Goal: Download file/media

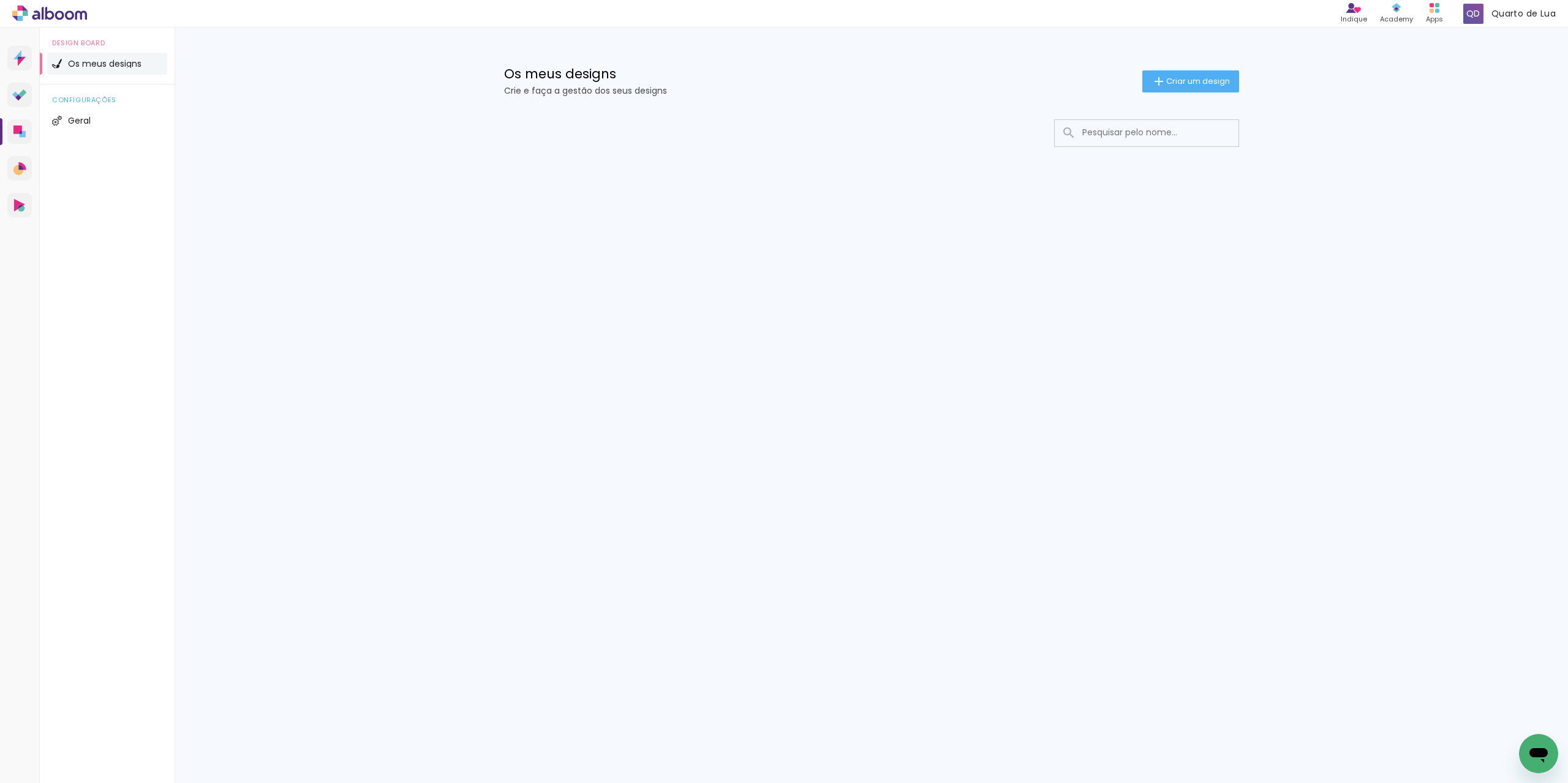
click at [1173, 131] on input at bounding box center [1163, 133] width 174 height 25
click at [1154, 138] on input at bounding box center [1163, 133] width 174 height 25
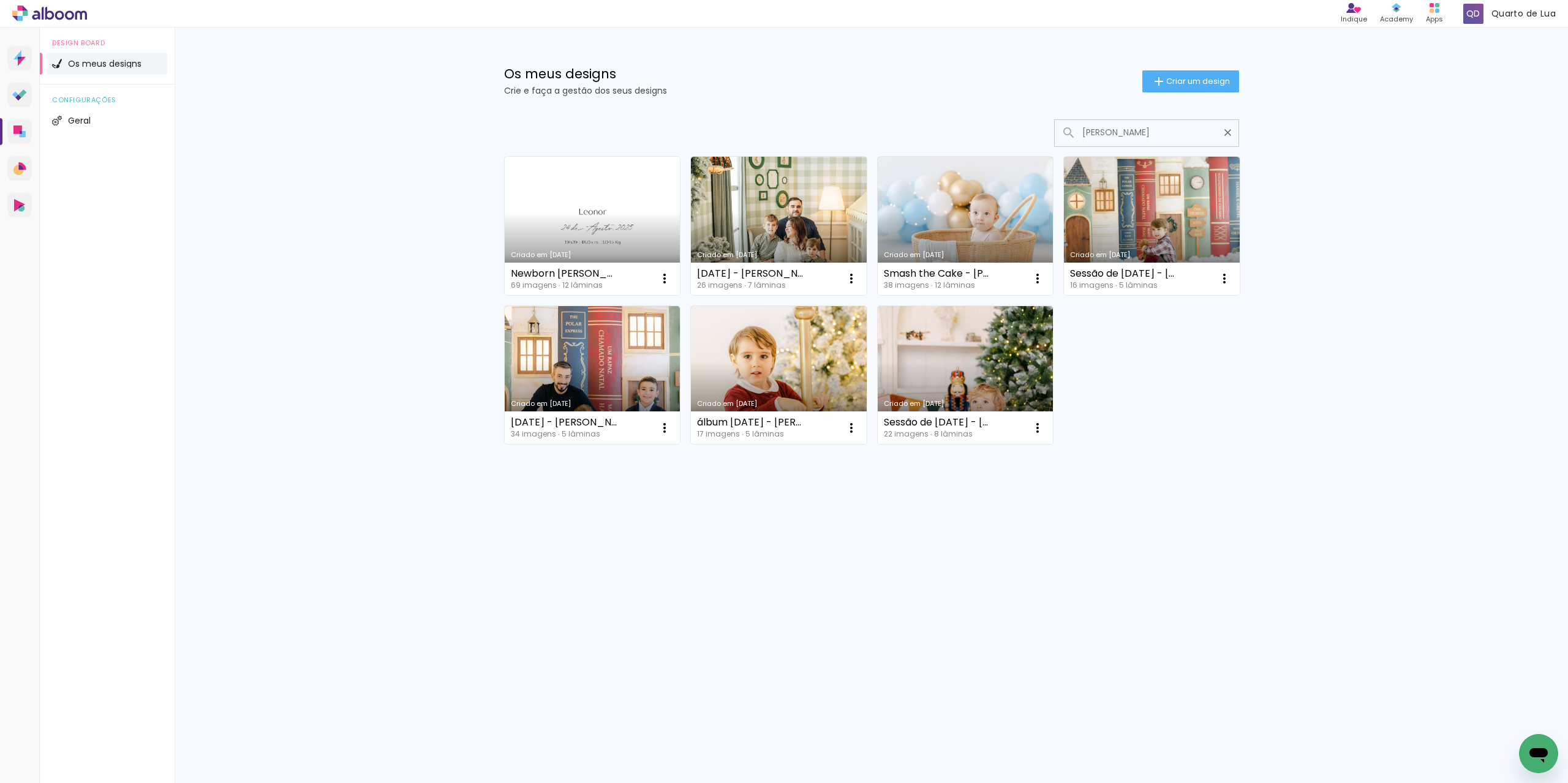
type input "helen"
type paper-input "helen"
click at [608, 257] on div "Criado em [DATE]" at bounding box center [592, 255] width 163 height 7
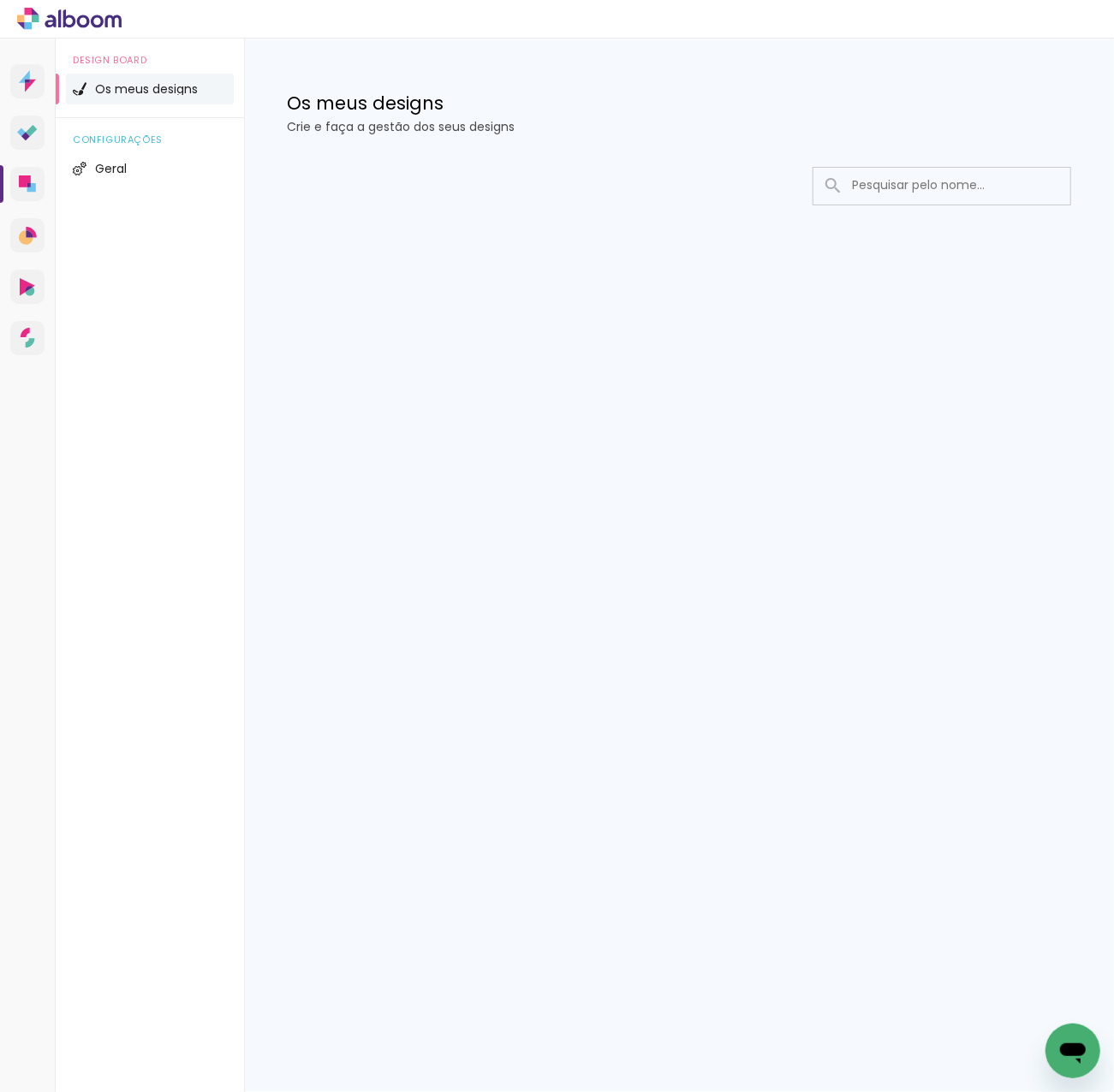
click at [952, 186] on input at bounding box center [965, 185] width 244 height 35
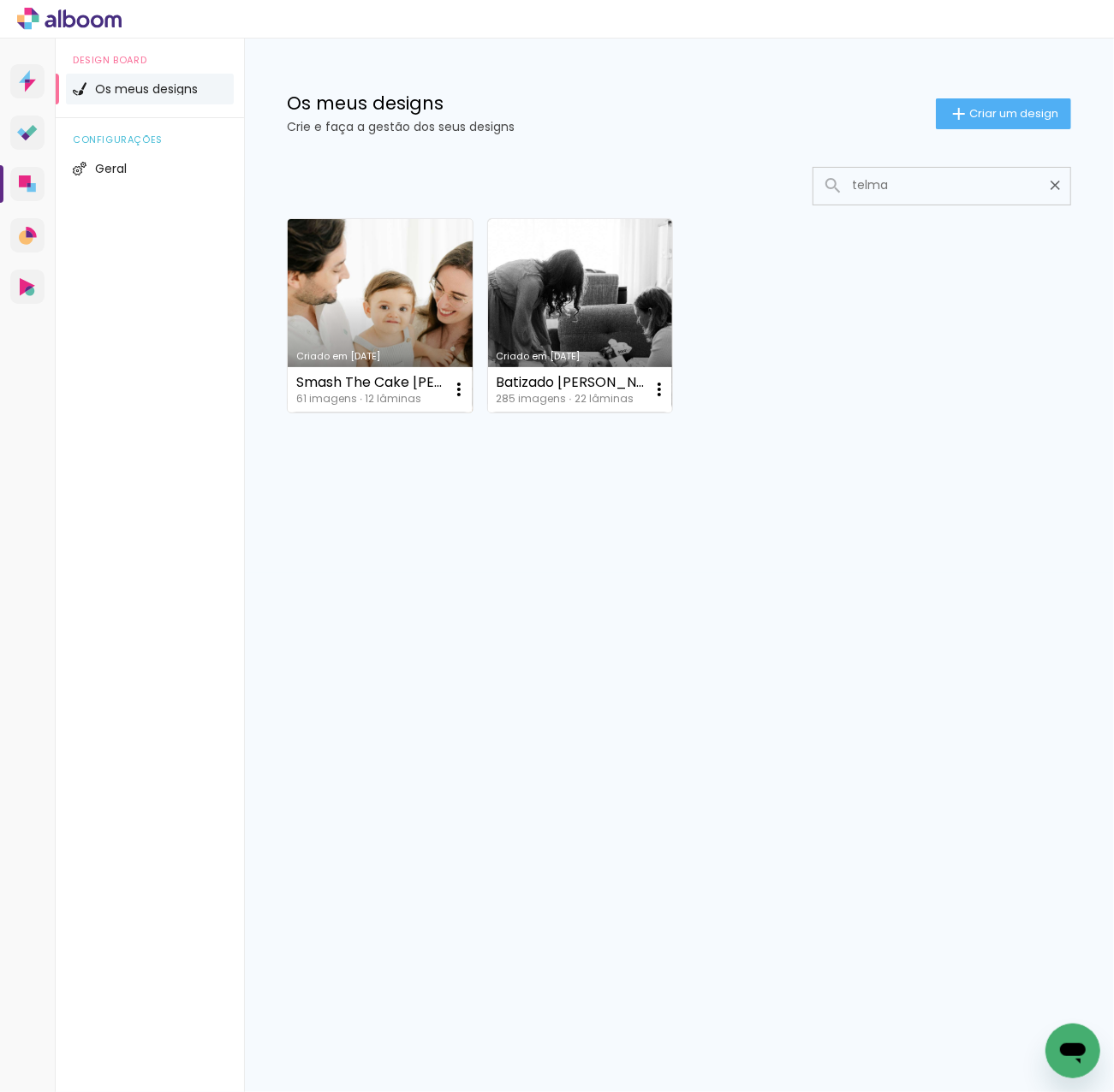
type input "telma"
type paper-input "telma"
click at [432, 306] on link "Criado em 05/09/25" at bounding box center [379, 316] width 185 height 194
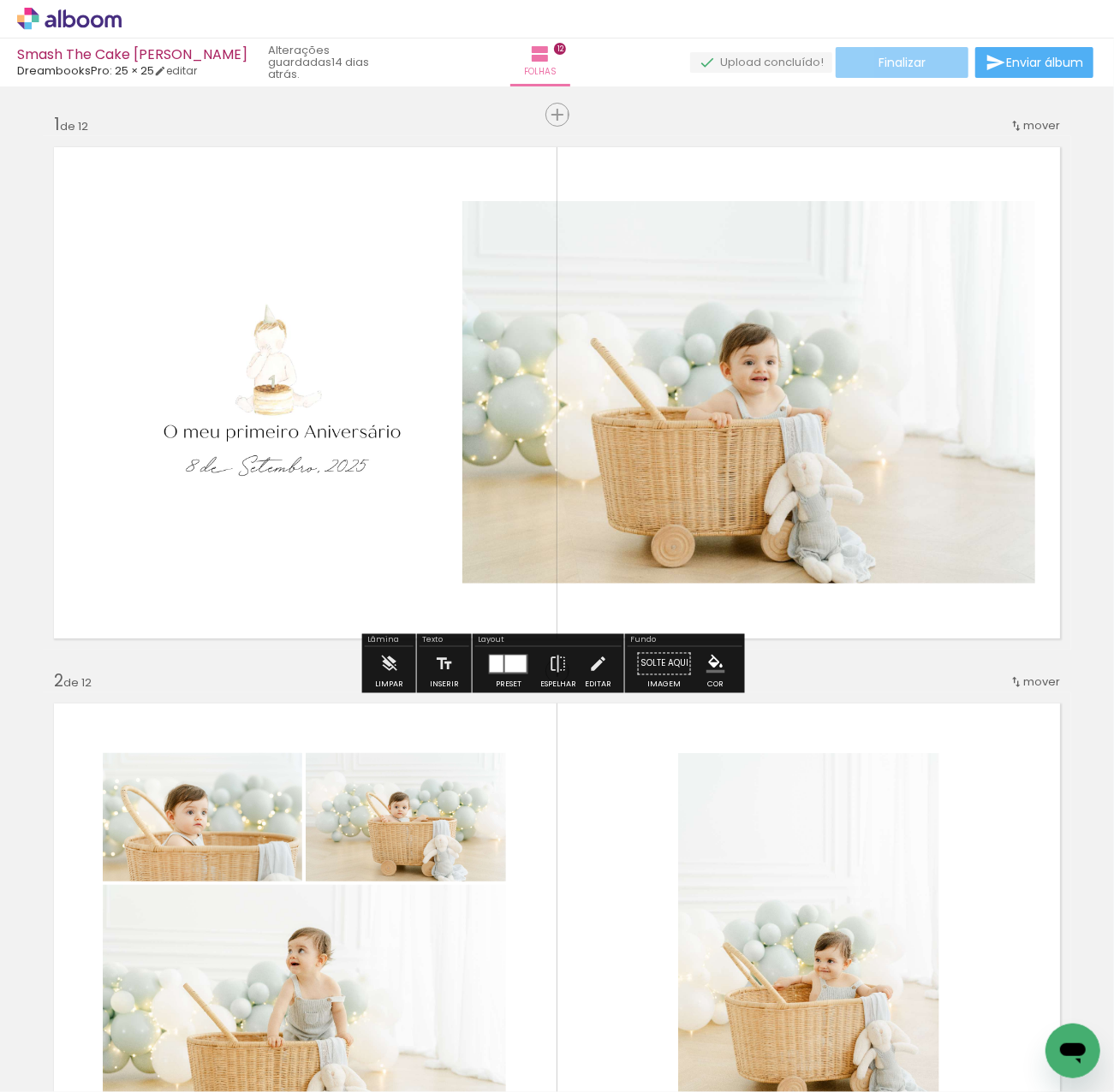
click at [911, 68] on span "Finalizar" at bounding box center [902, 62] width 47 height 12
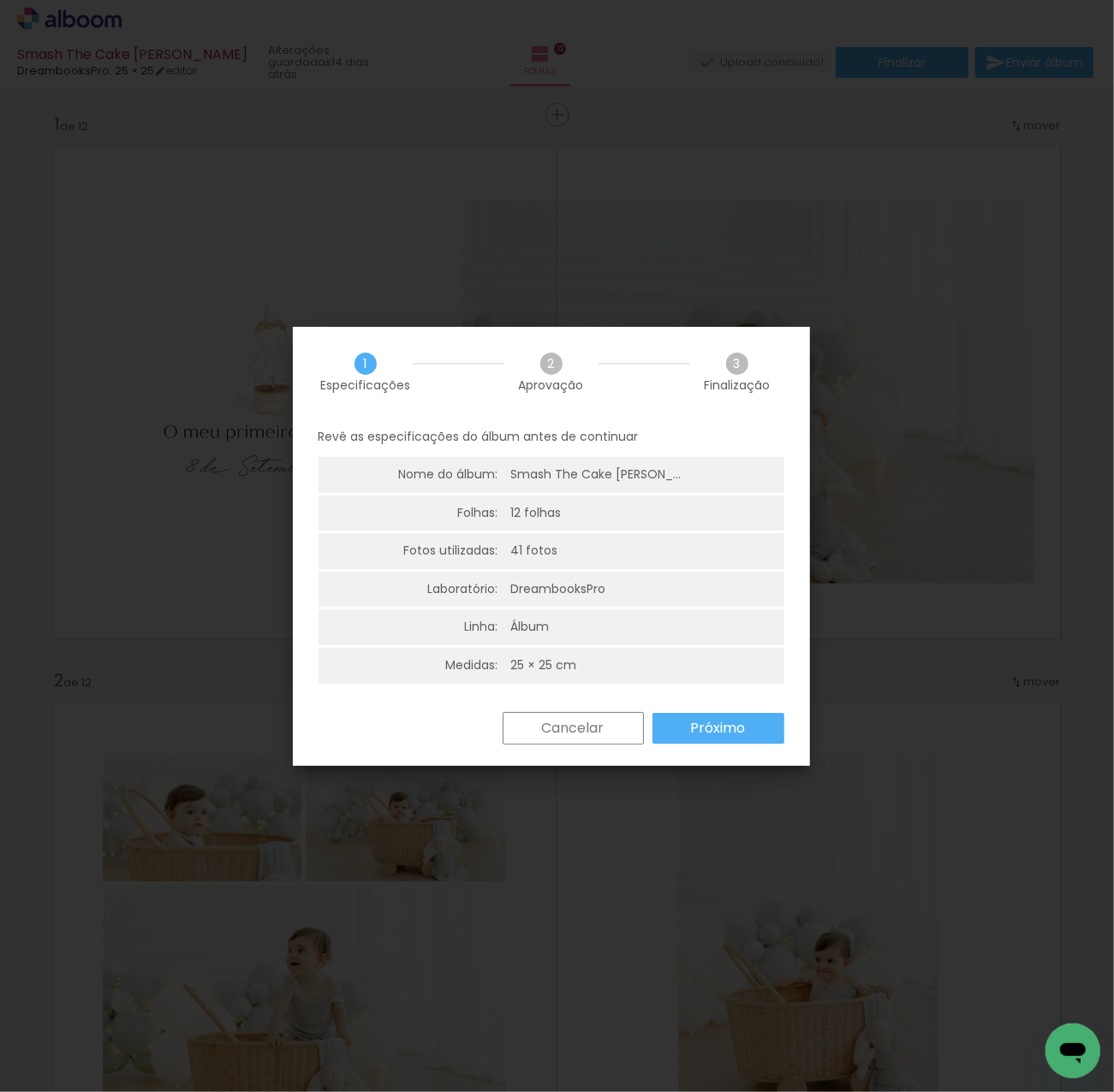
click at [0, 0] on slot "Próximo" at bounding box center [0, 0] width 0 height 0
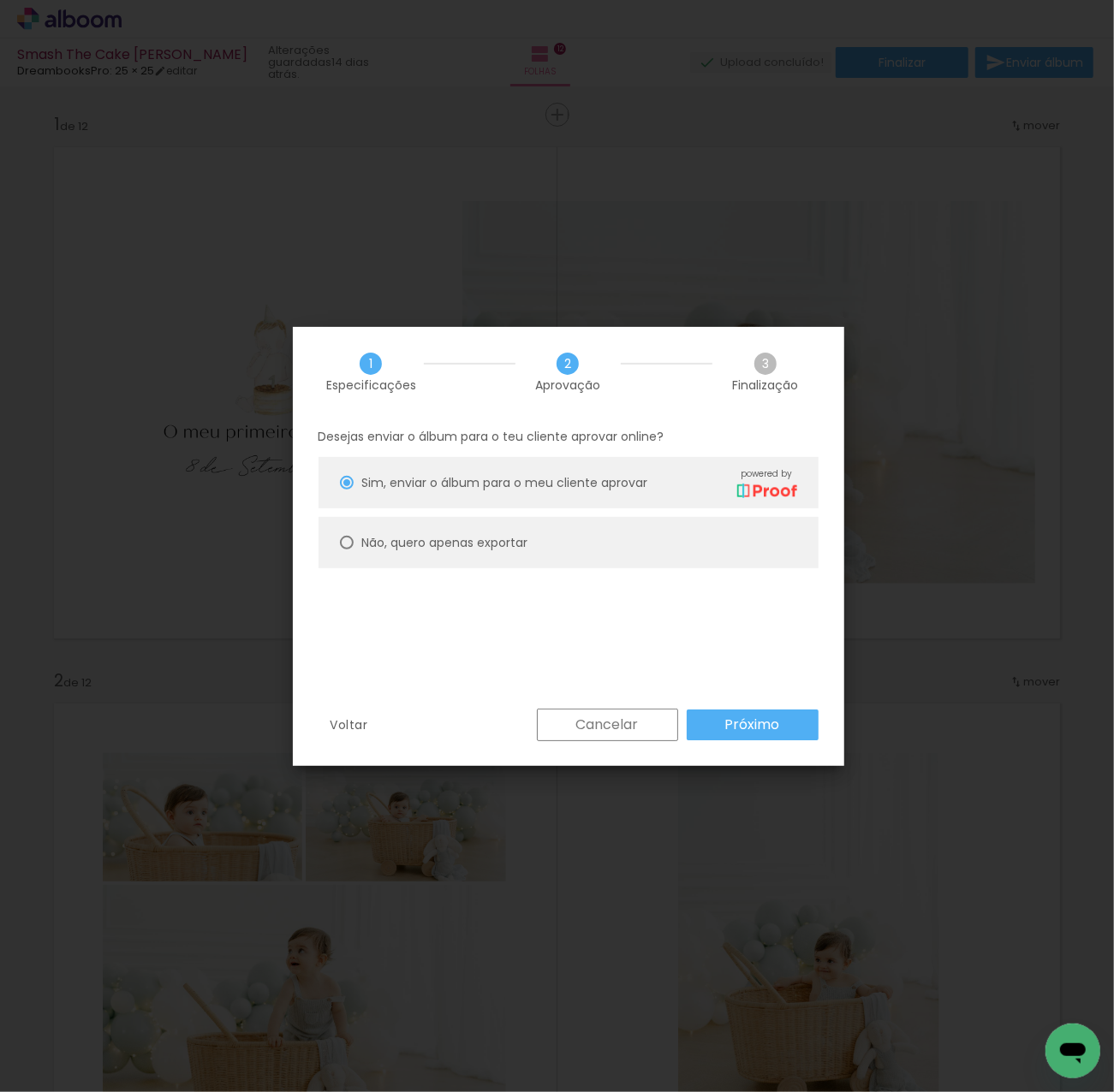
click at [553, 550] on paper-radio-button "Não, quero apenas exportar" at bounding box center [568, 543] width 500 height 51
type paper-radio-button "on"
click at [0, 0] on slot "Próximo" at bounding box center [0, 0] width 0 height 0
type input "Alta, 300 DPI"
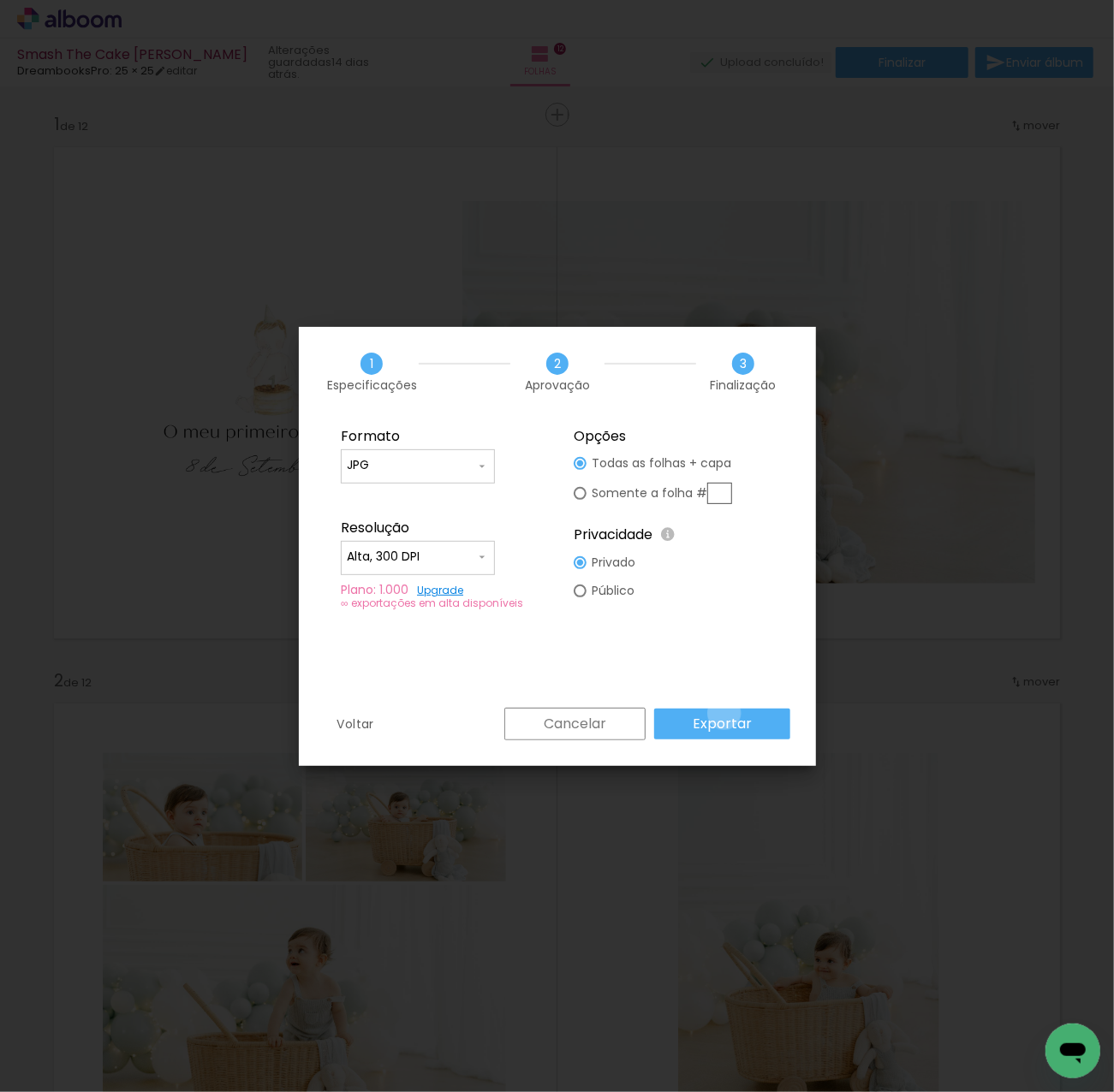
click at [0, 0] on slot "Exportar" at bounding box center [0, 0] width 0 height 0
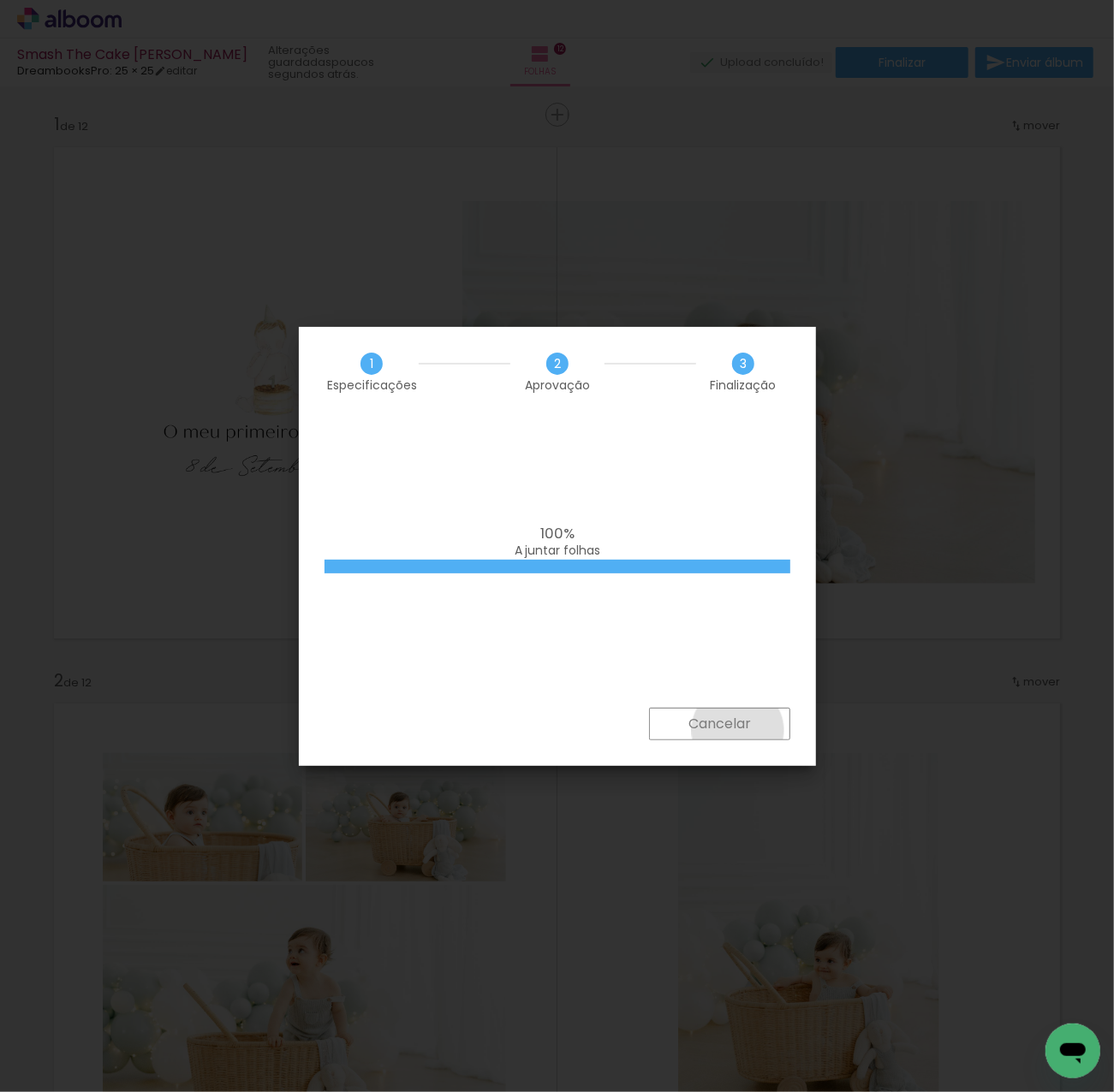
click at [0, 0] on slot "Cancelar" at bounding box center [0, 0] width 0 height 0
click at [744, 720] on quentale-layouter at bounding box center [557, 949] width 1029 height 514
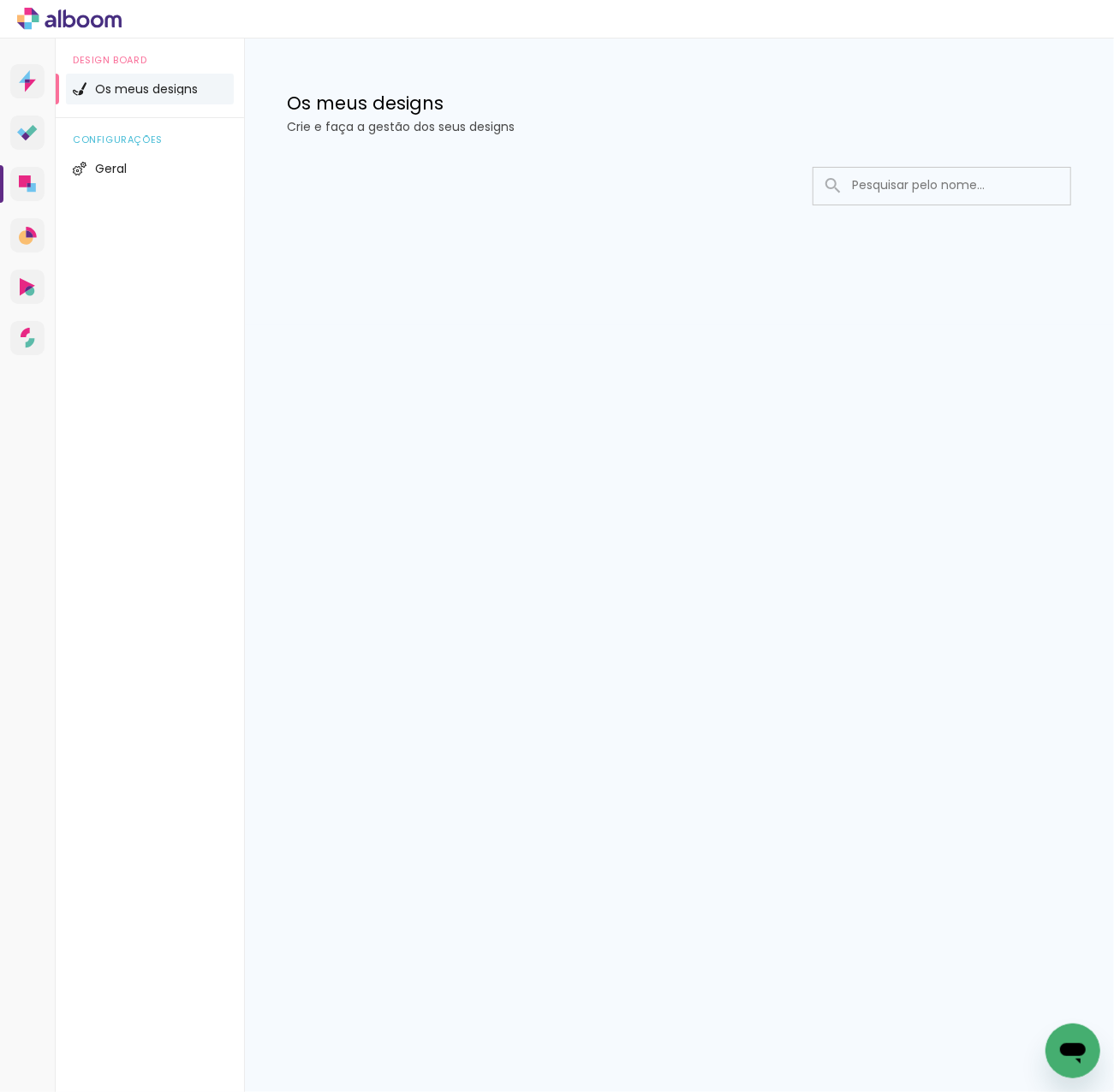
click at [922, 176] on input at bounding box center [965, 185] width 244 height 35
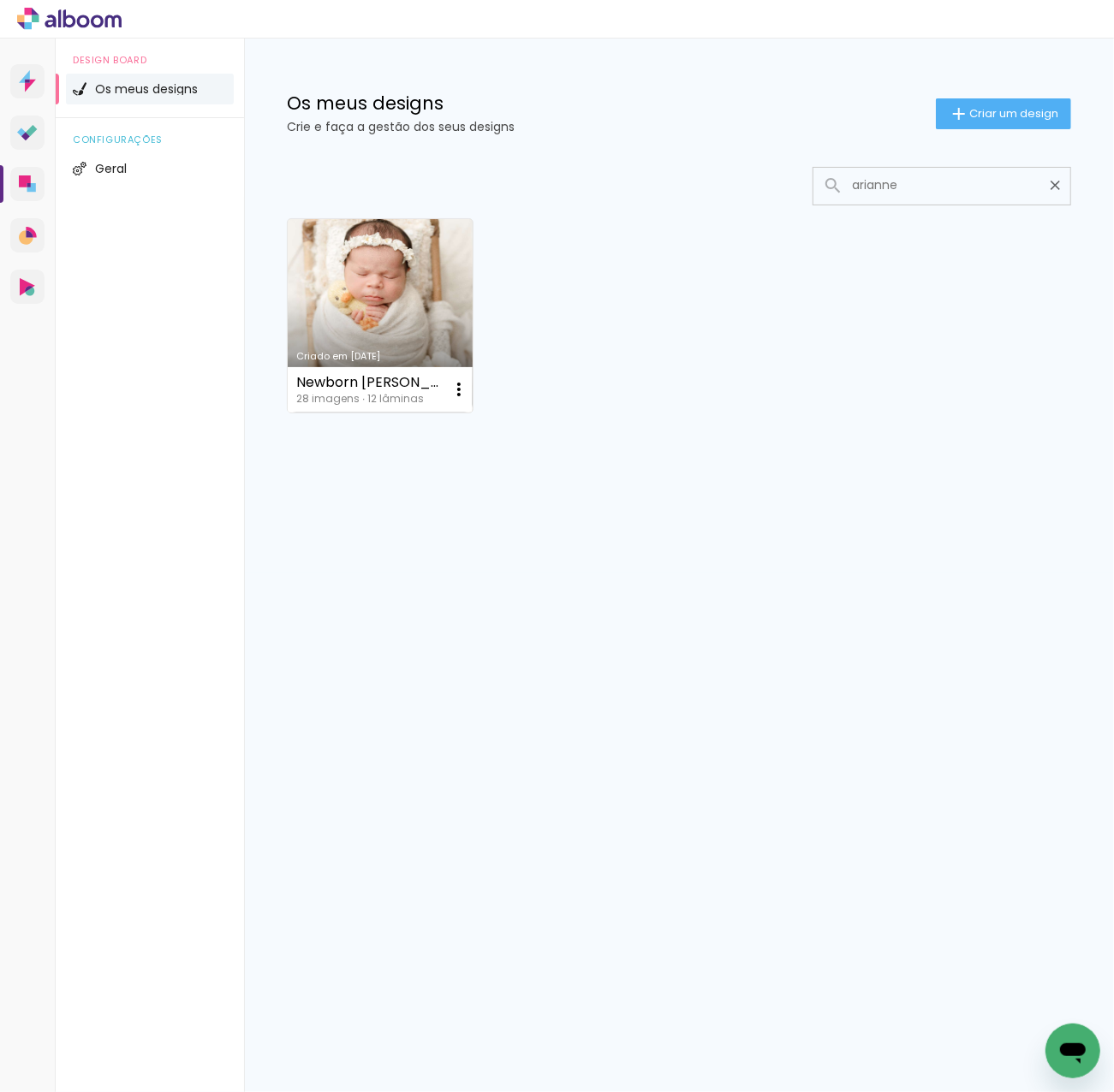
type input "arianne"
type paper-input "arianne"
click at [366, 301] on link "Criado em [DATE]" at bounding box center [379, 316] width 185 height 194
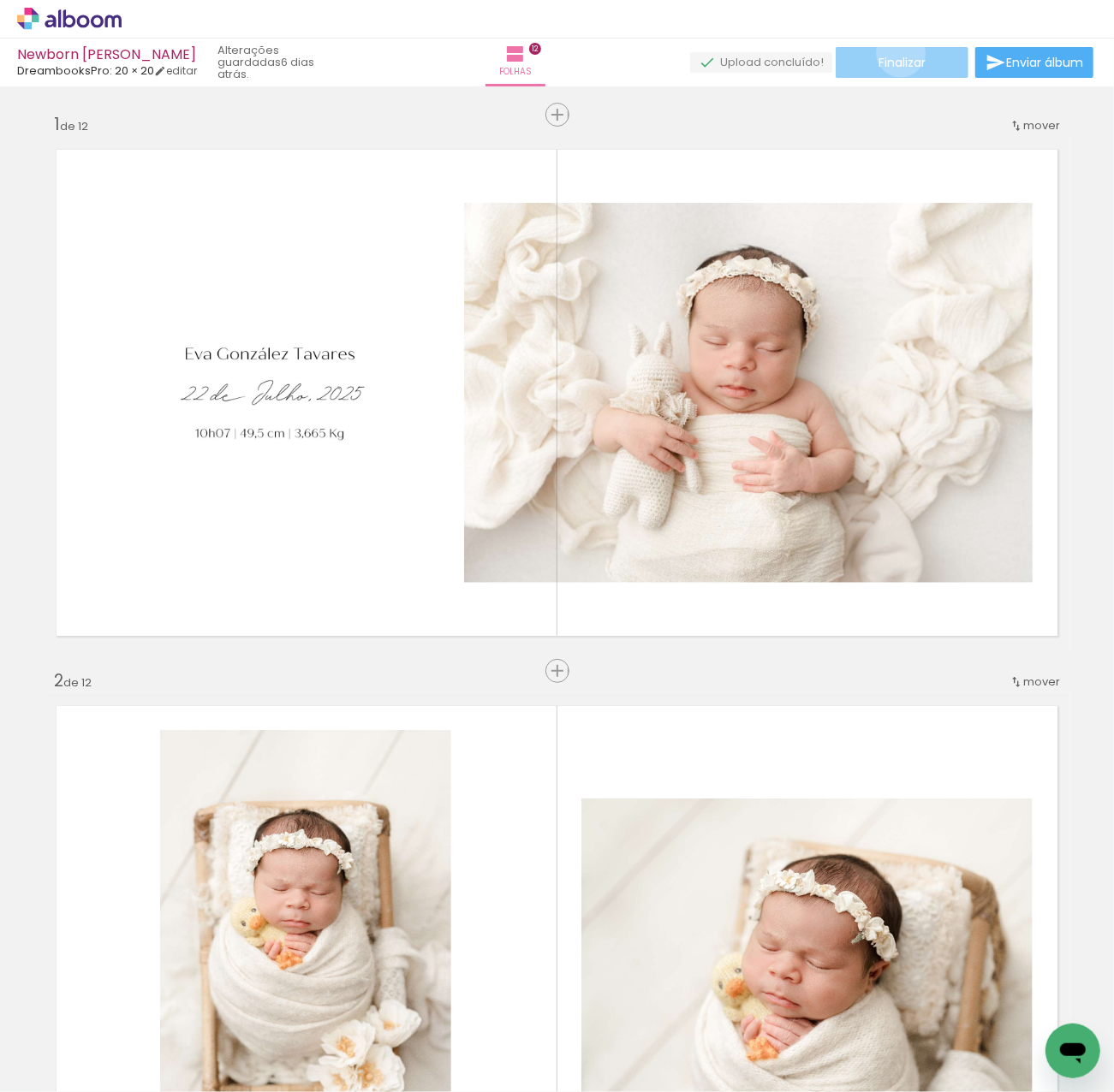
click at [895, 52] on paper-button "Finalizar" at bounding box center [902, 63] width 133 height 31
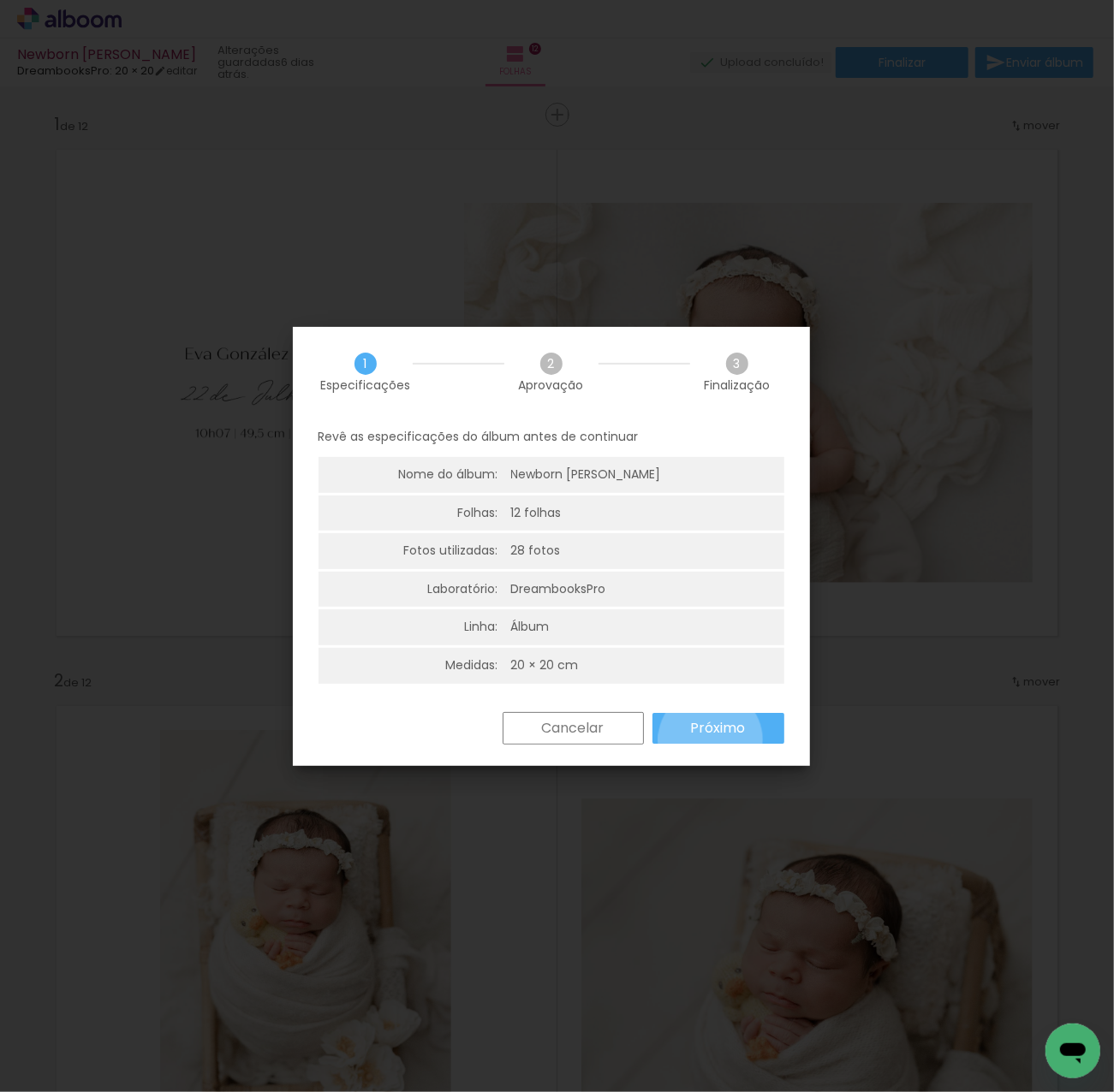
click at [709, 739] on paper-button "Próximo" at bounding box center [718, 728] width 132 height 31
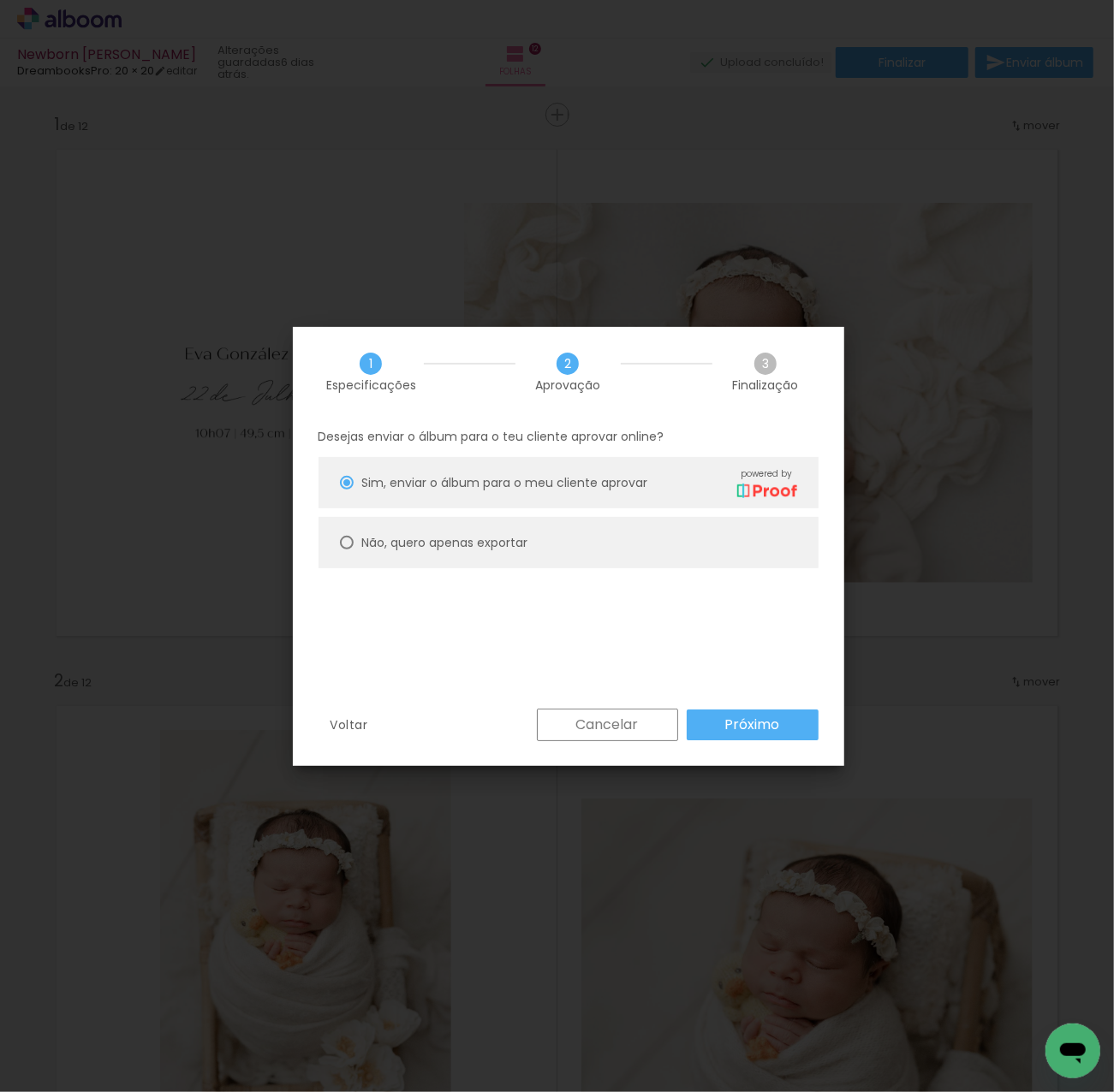
click at [557, 554] on paper-radio-button "Não, quero apenas exportar" at bounding box center [568, 543] width 500 height 51
type paper-radio-button "on"
click at [768, 736] on paper-button "Próximo" at bounding box center [752, 726] width 132 height 31
type input "Alta, 300 DPI"
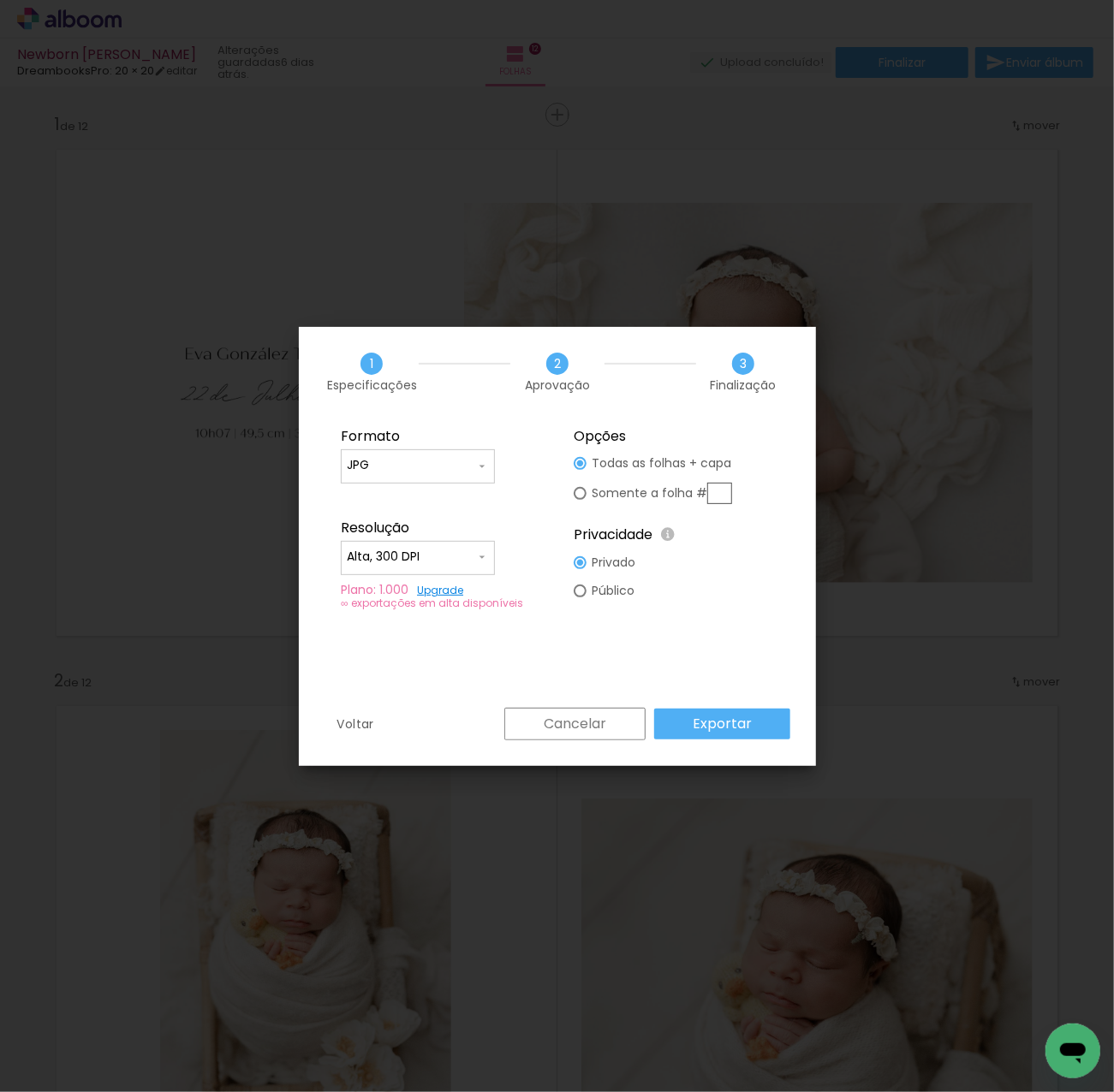
click at [768, 726] on paper-button "Exportar" at bounding box center [722, 725] width 136 height 31
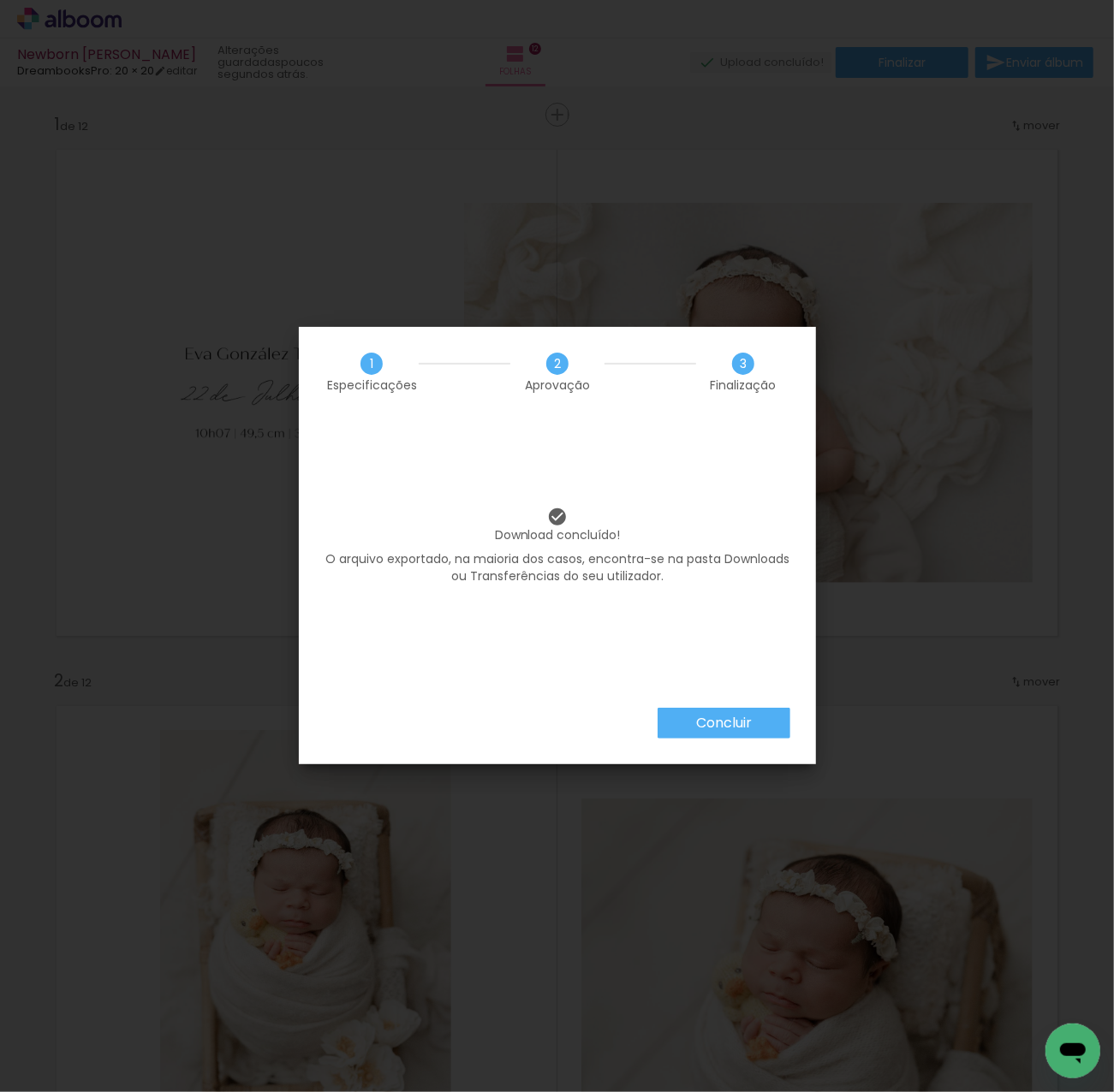
click at [0, 0] on slot "Concluir" at bounding box center [0, 0] width 0 height 0
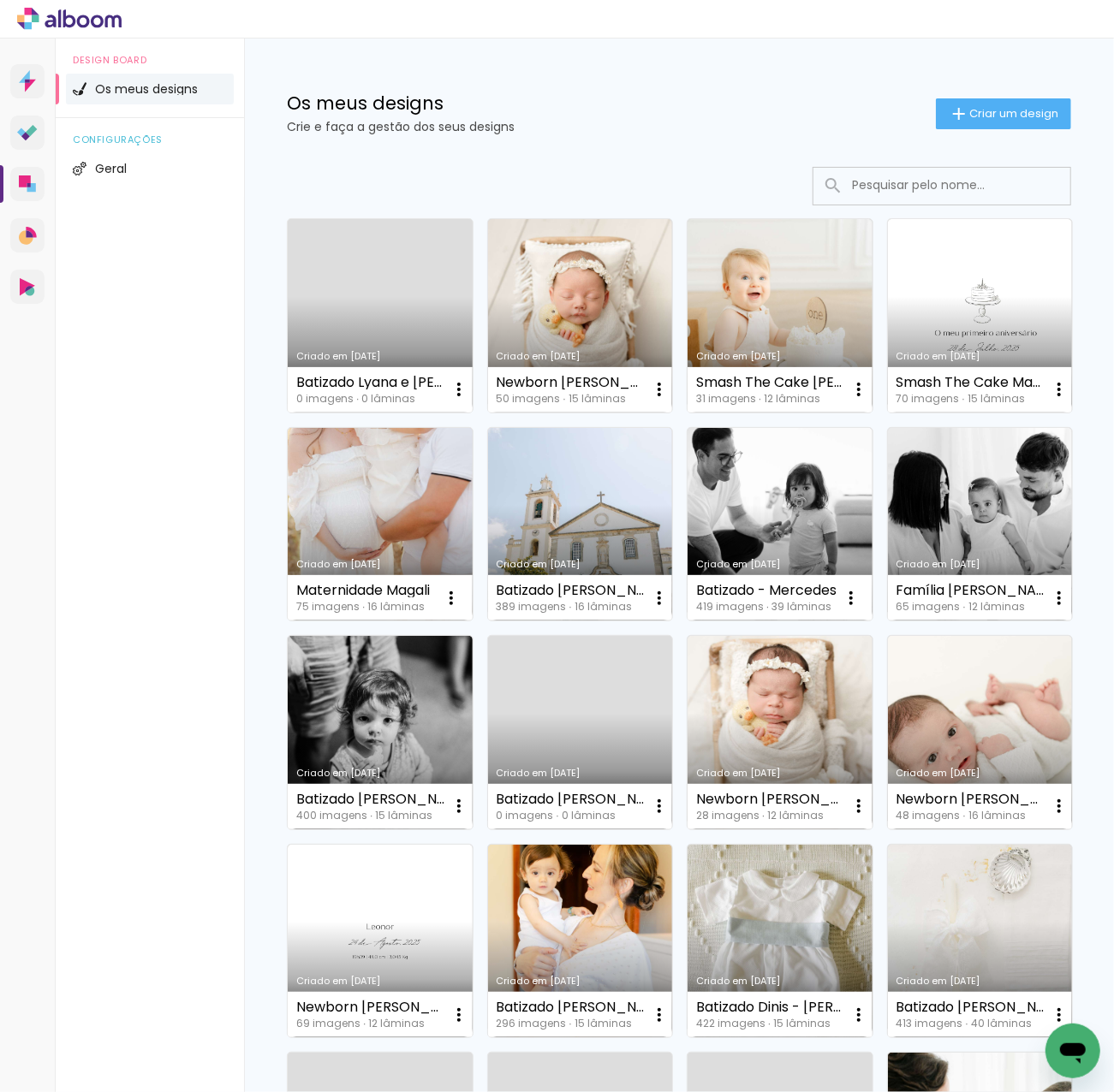
click at [919, 172] on input at bounding box center [965, 185] width 244 height 35
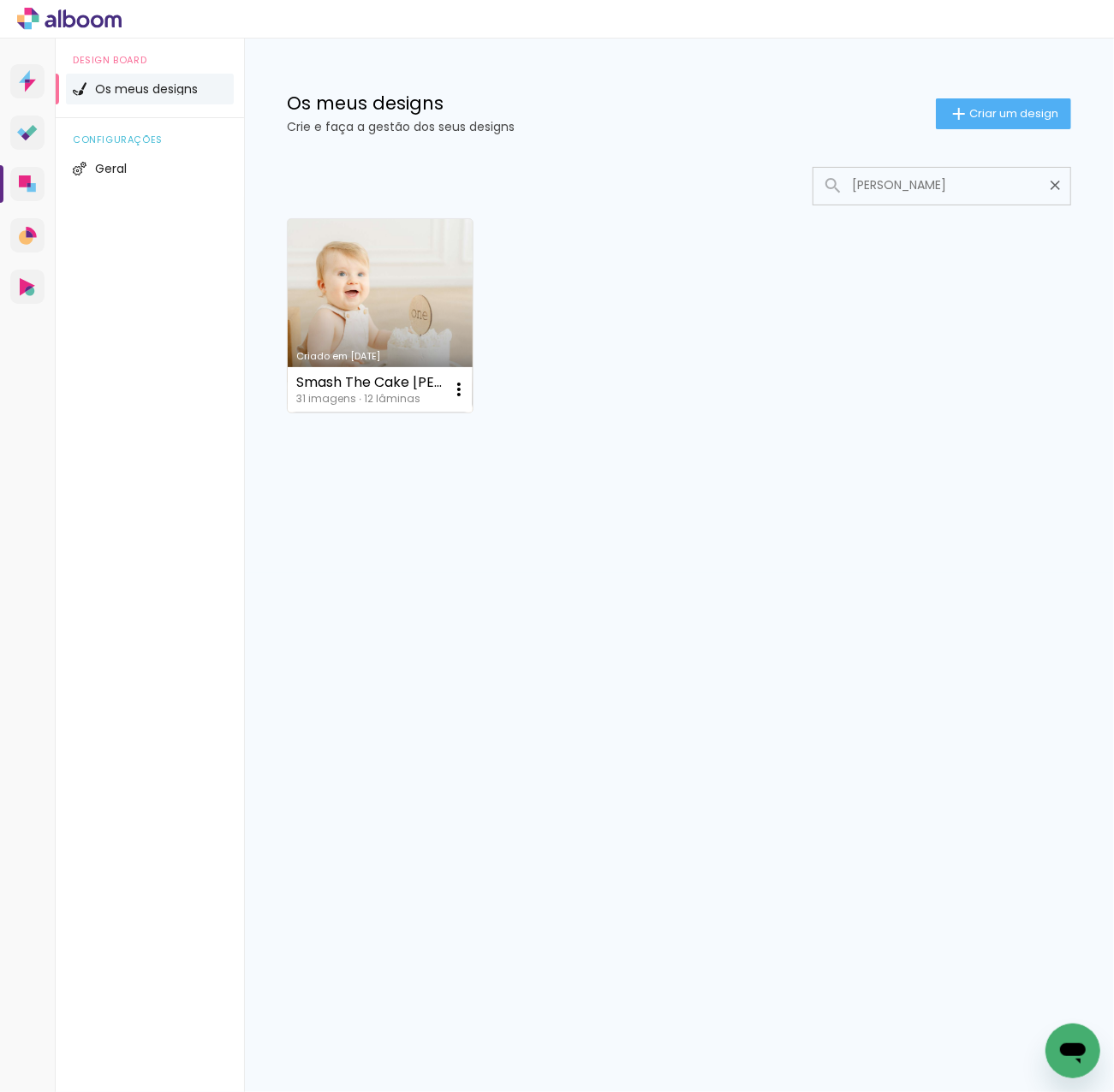
type input "nelson"
type paper-input "nelson"
click at [377, 271] on link "Criado em 22/09/25" at bounding box center [379, 316] width 185 height 194
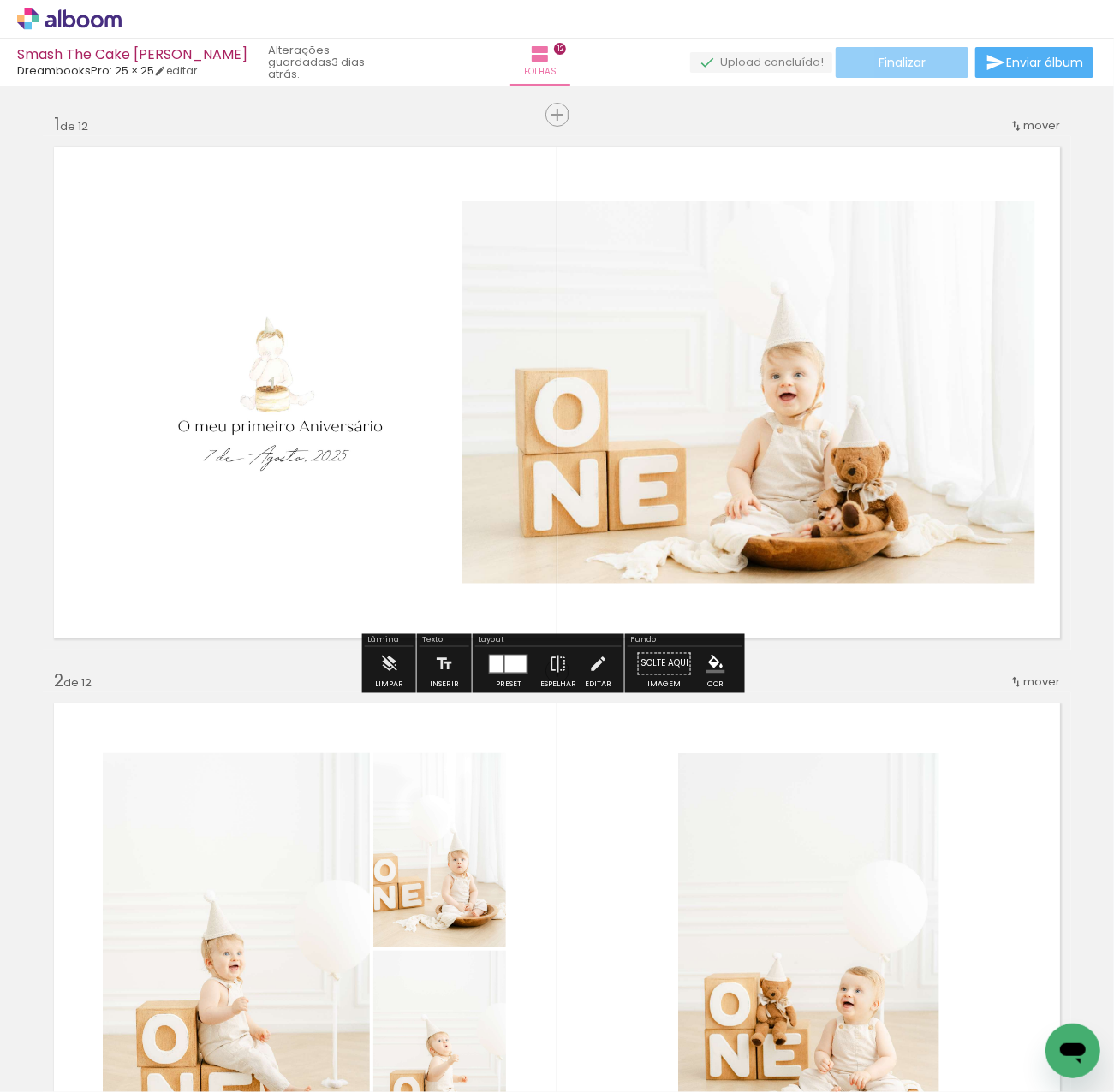
click at [858, 65] on paper-button "Finalizar" at bounding box center [902, 63] width 133 height 31
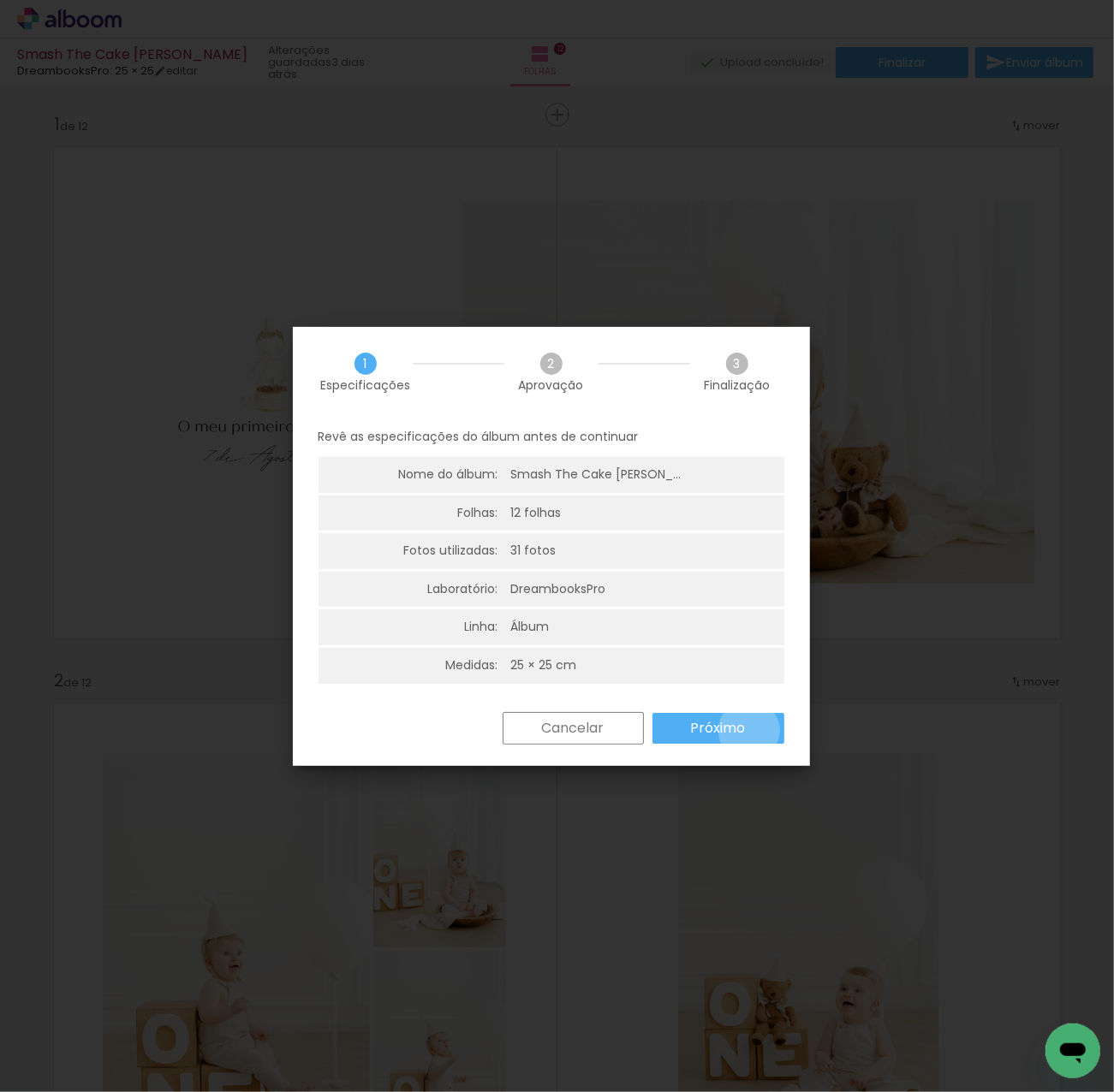
click at [748, 730] on paper-button "Próximo" at bounding box center [718, 728] width 132 height 31
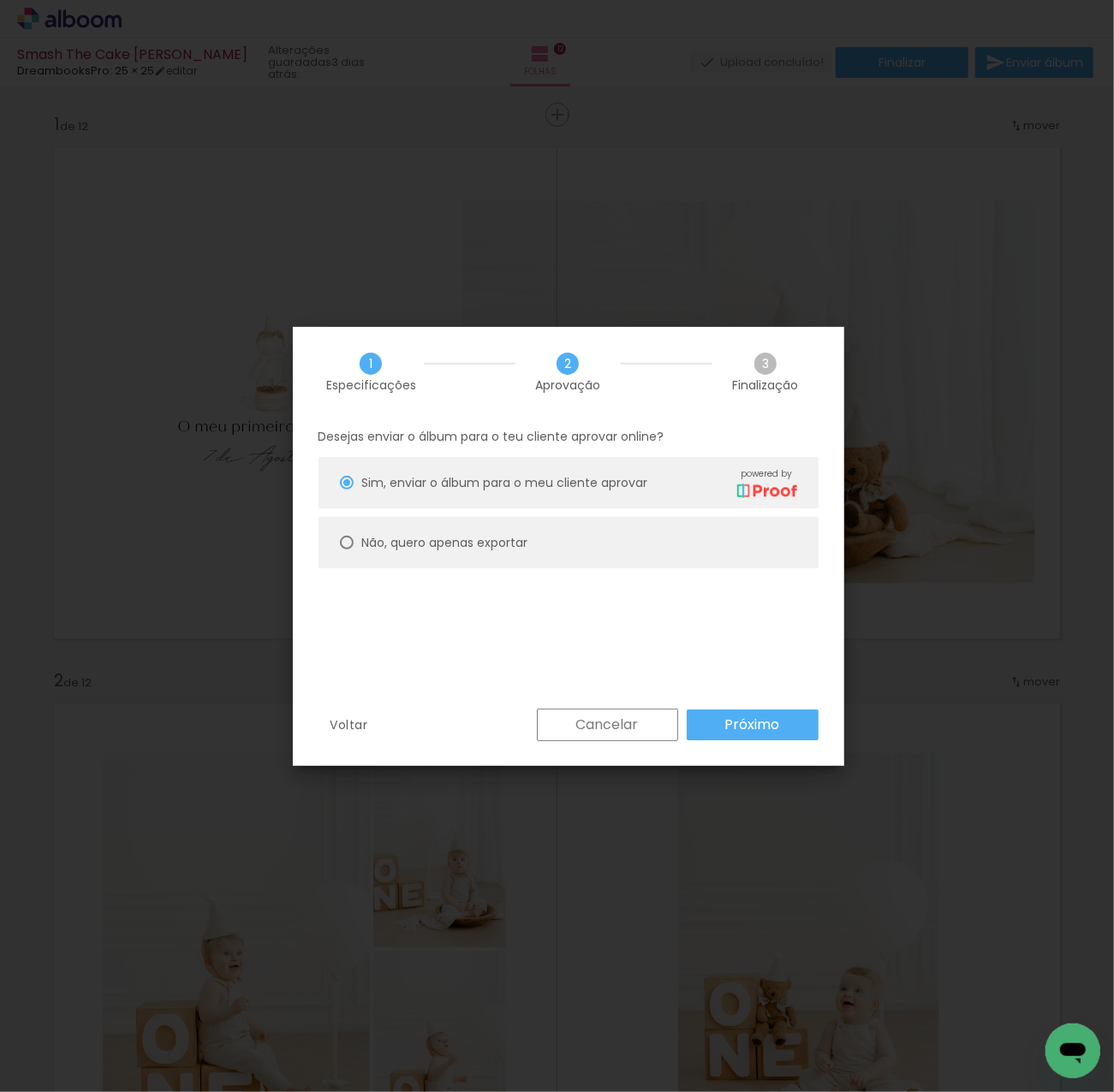
click at [570, 525] on paper-radio-button "Não, quero apenas exportar" at bounding box center [568, 543] width 500 height 51
type paper-radio-button "on"
click at [0, 0] on slot "Próximo" at bounding box center [0, 0] width 0 height 0
type input "Alta, 300 DPI"
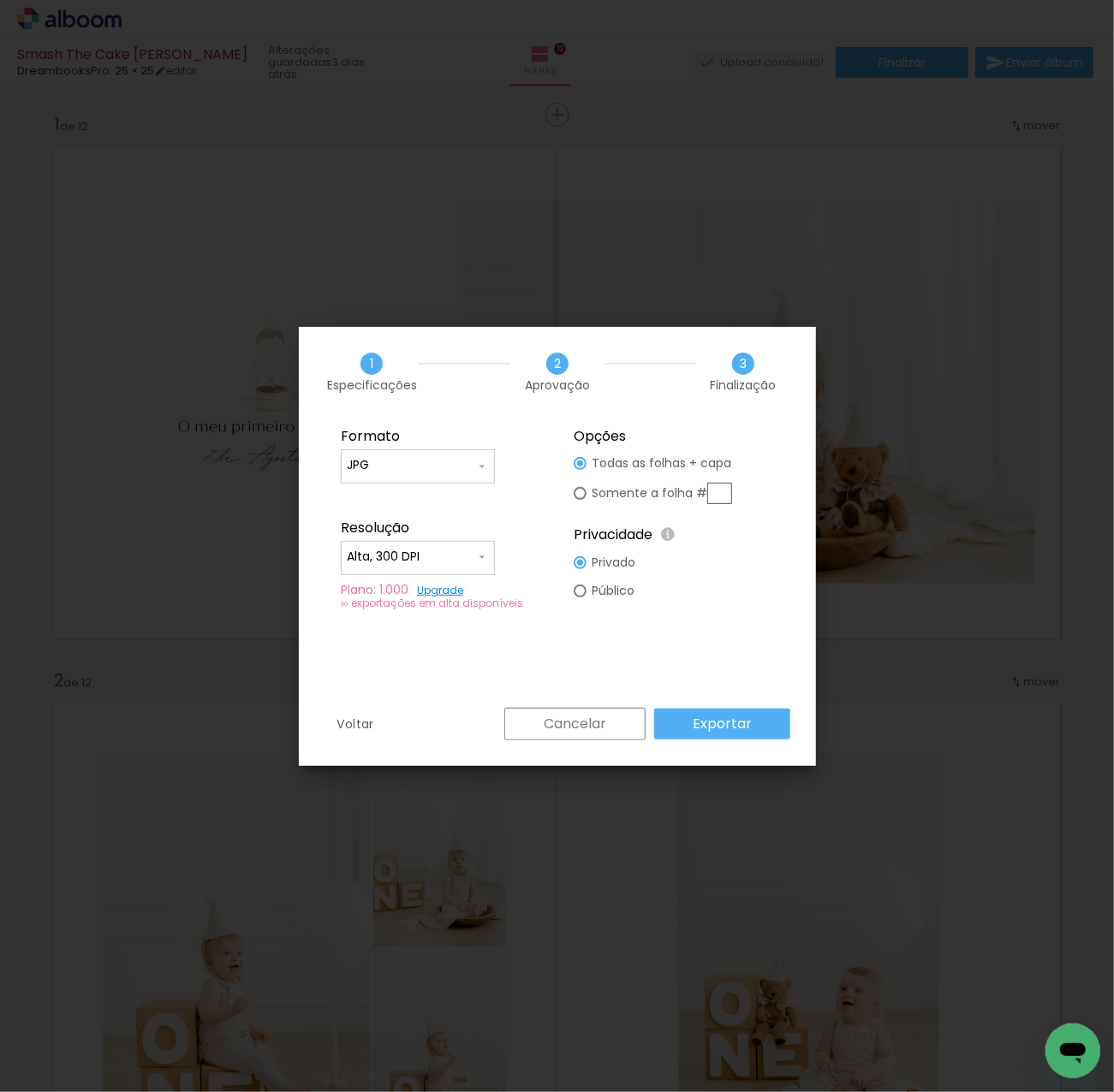
click at [0, 0] on slot "Exportar" at bounding box center [0, 0] width 0 height 0
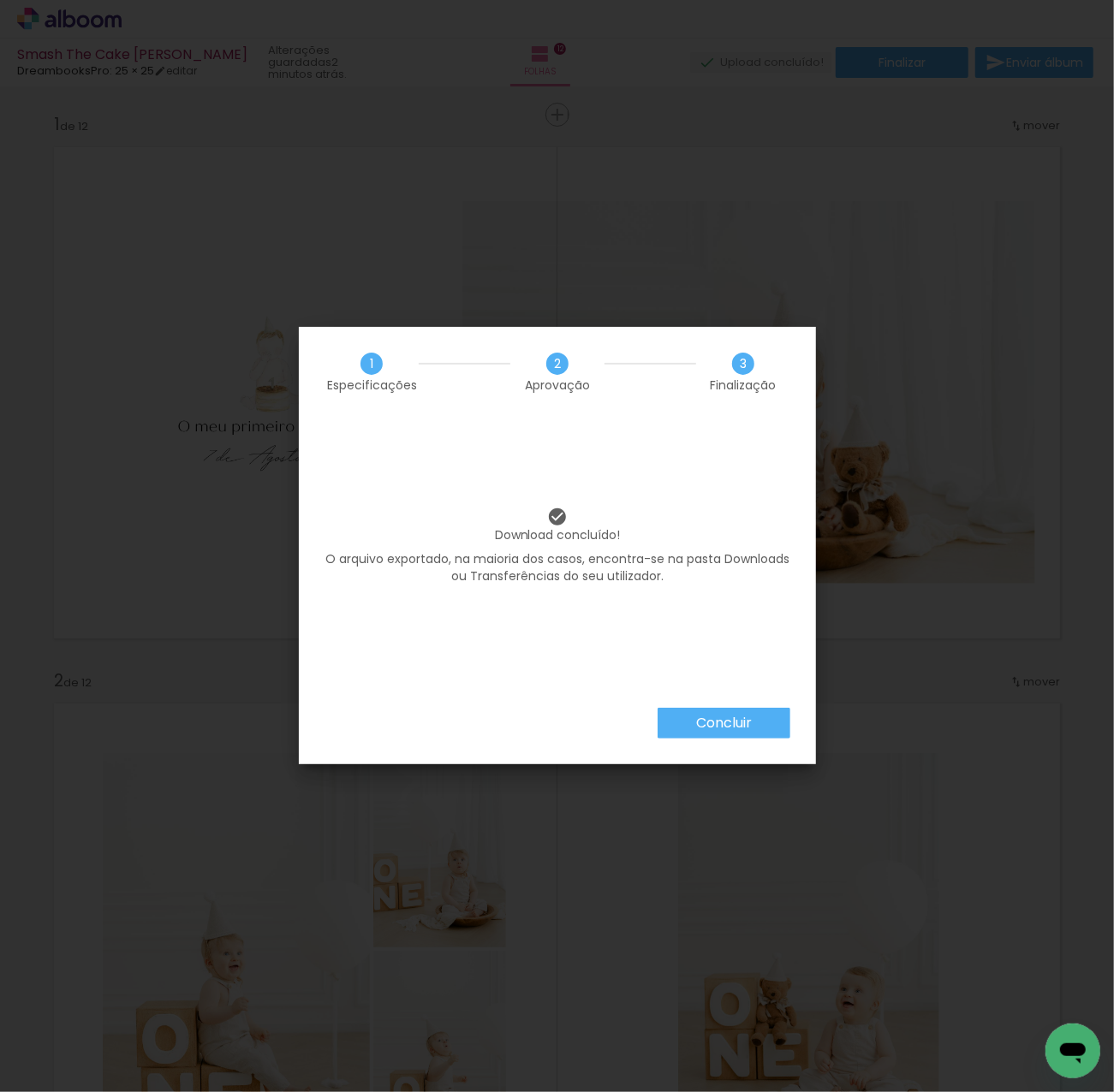
click at [0, 0] on slot "Concluir" at bounding box center [0, 0] width 0 height 0
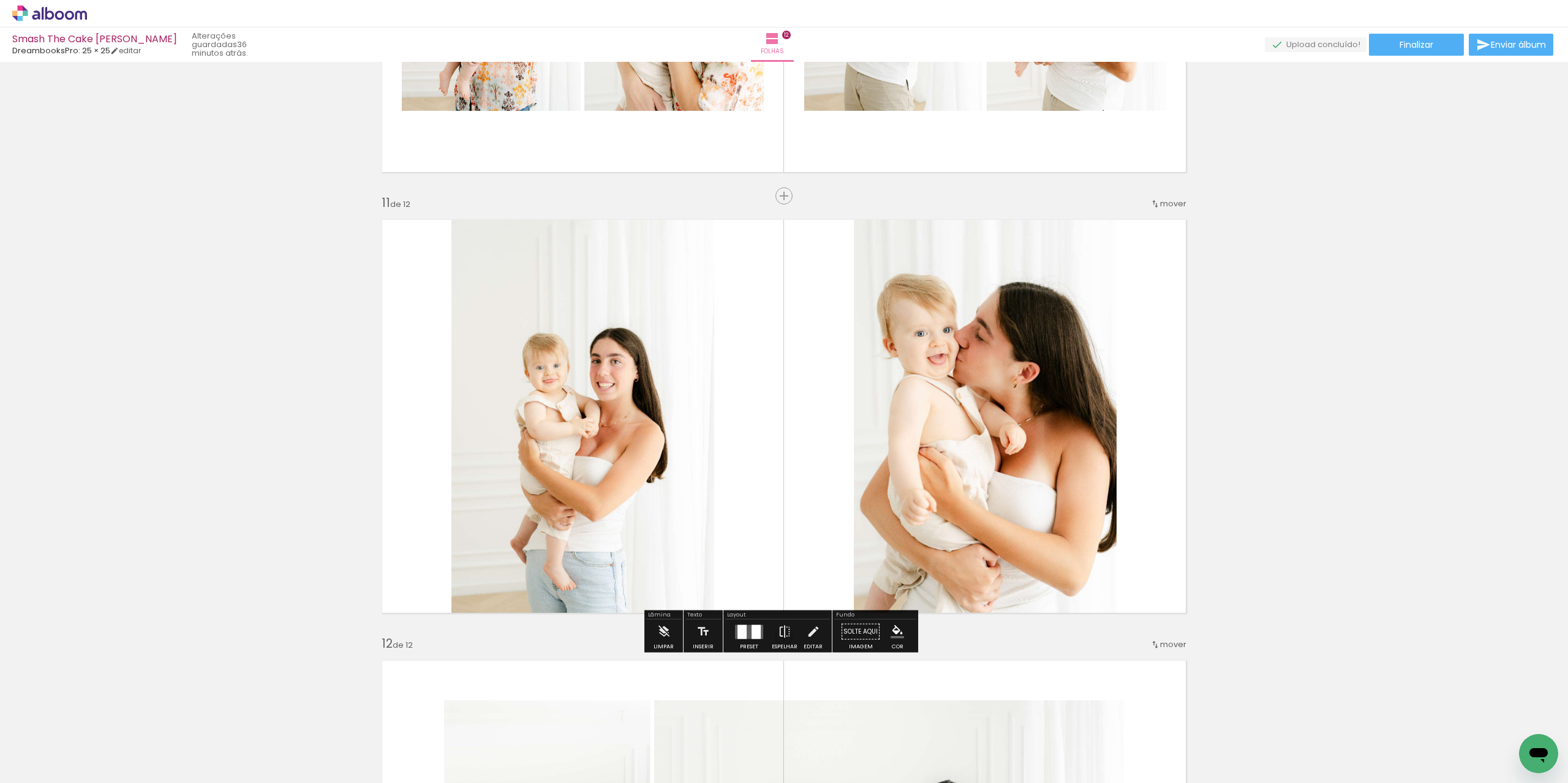
scroll to position [4327, 0]
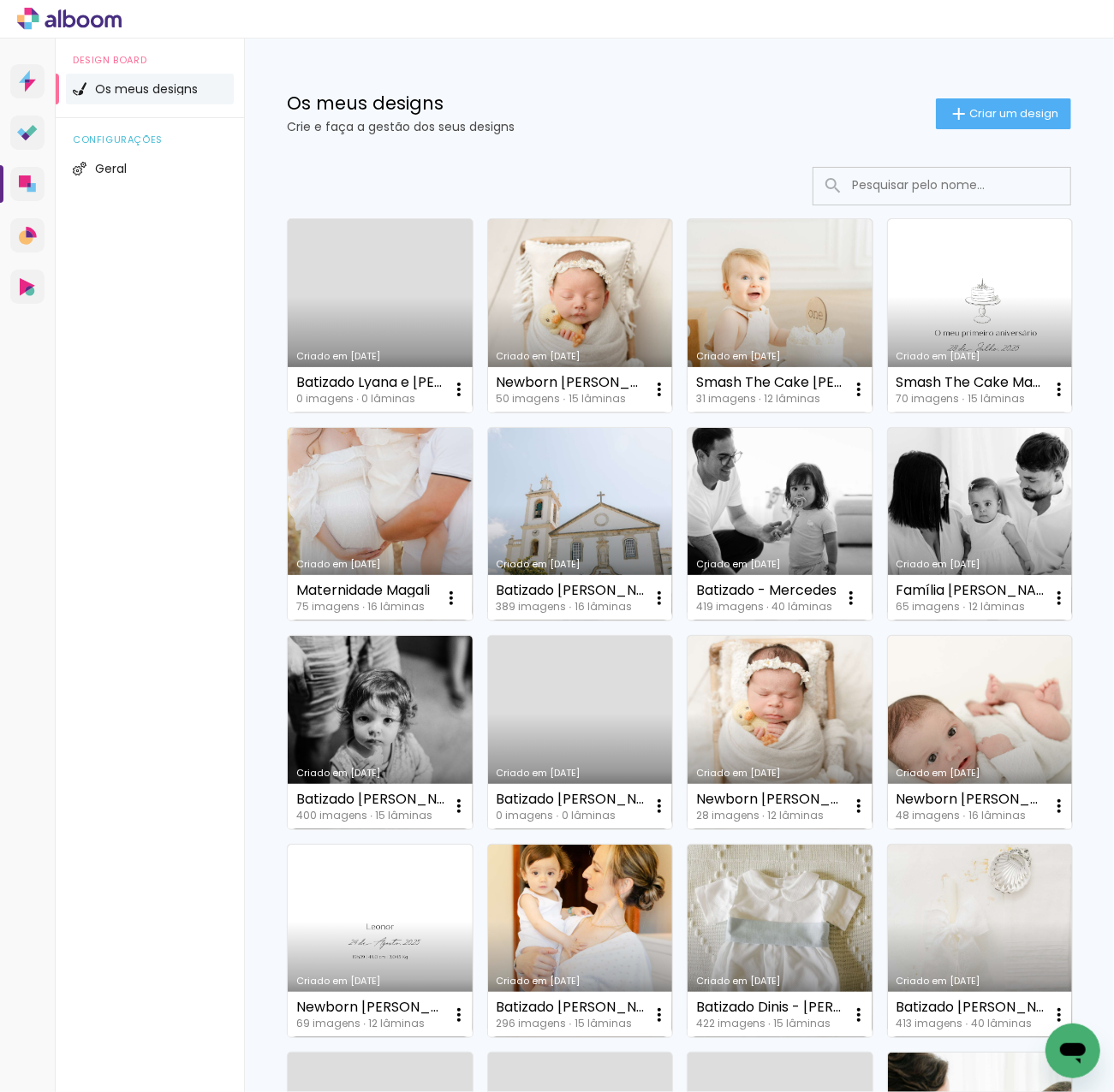
click at [929, 186] on input at bounding box center [965, 185] width 244 height 35
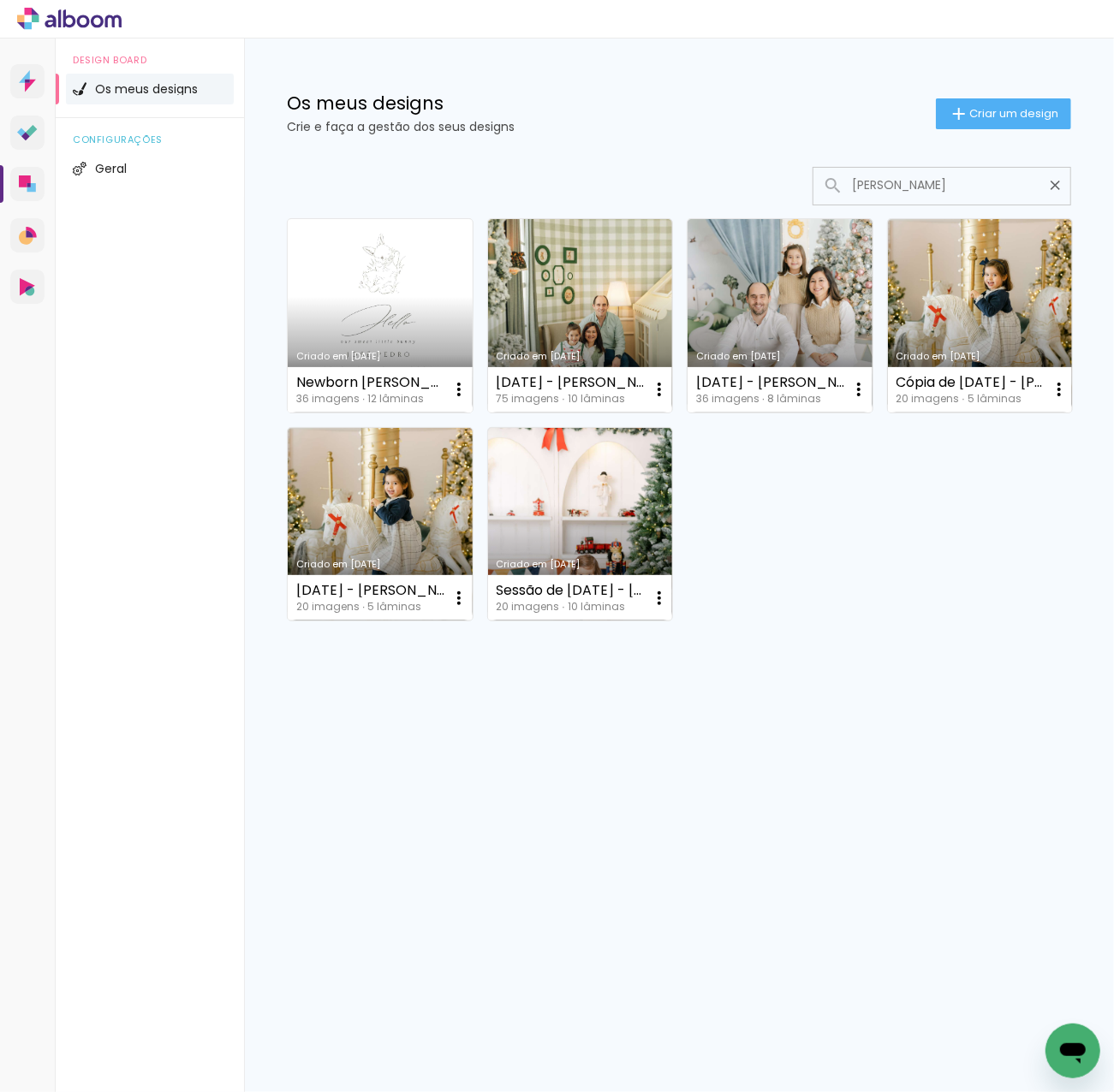
type input "[PERSON_NAME]"
type paper-input "[PERSON_NAME]"
click at [375, 271] on link "Criado em [DATE]" at bounding box center [379, 316] width 185 height 194
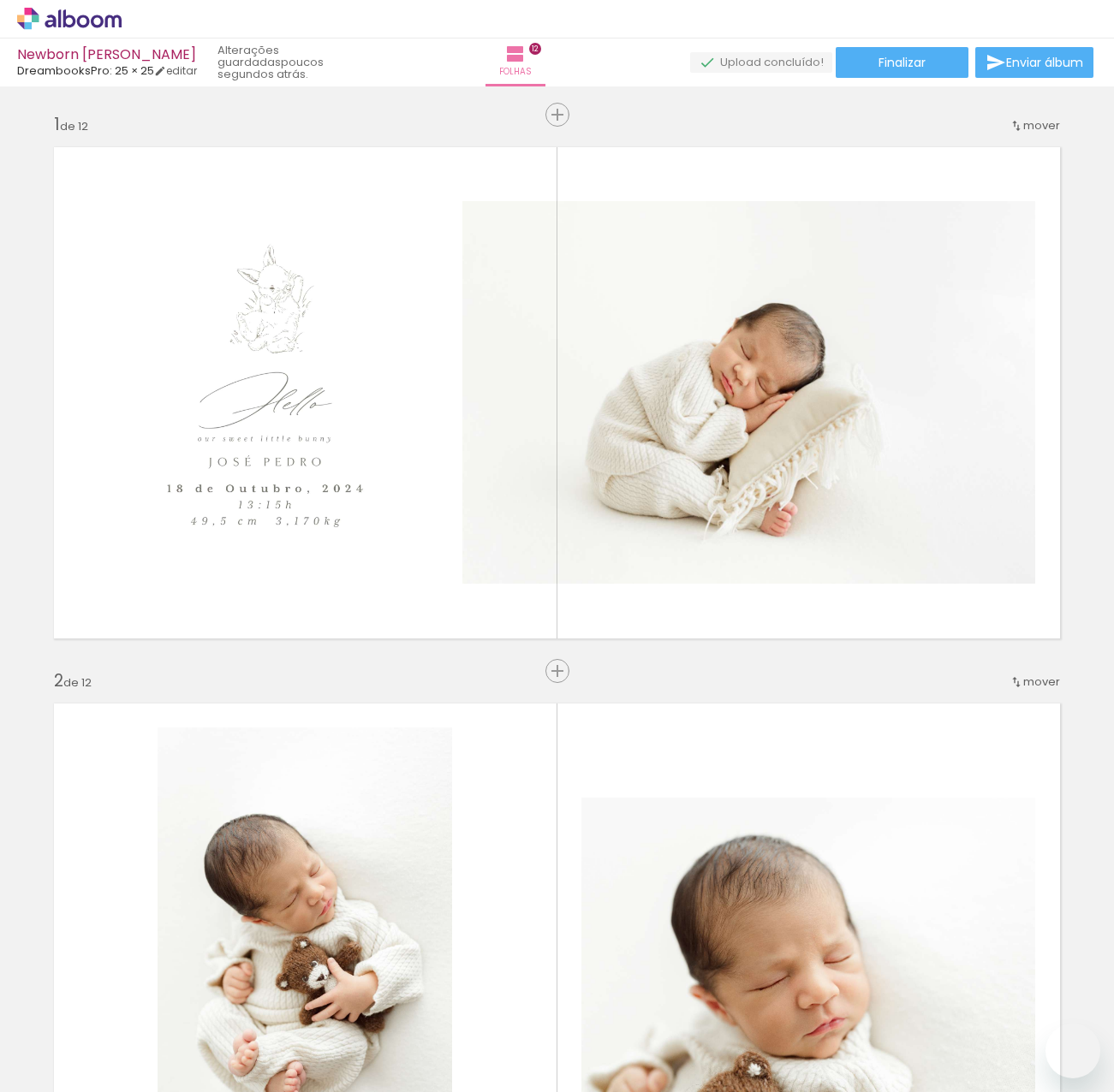
click at [1018, 16] on div "› Editor de álbum" at bounding box center [557, 19] width 1114 height 38
